Goal: Information Seeking & Learning: Learn about a topic

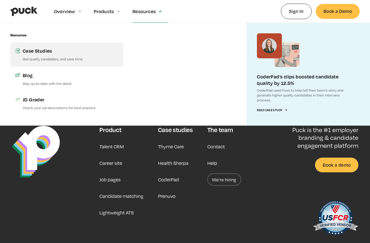
click at [59, 60] on p "Get quality candidates, and save time" at bounding box center [70, 58] width 95 height 5
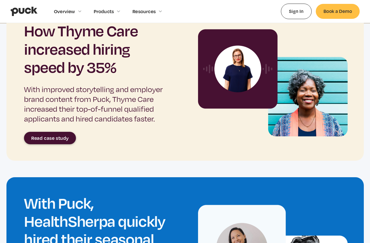
scroll to position [237, 0]
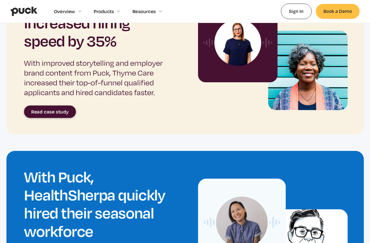
click at [60, 107] on link "Read case study" at bounding box center [50, 112] width 52 height 12
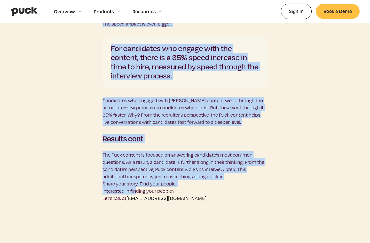
scroll to position [1299, 0]
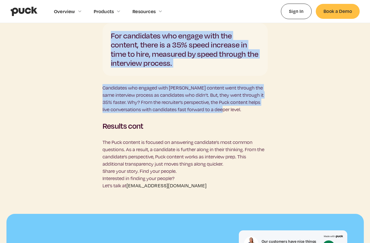
drag, startPoint x: 106, startPoint y: 123, endPoint x: 231, endPoint y: 94, distance: 128.7
copy div "Who is Thyme Care? Thyme Care is a value-based oncology management platform who…"
